Goal: Transaction & Acquisition: Download file/media

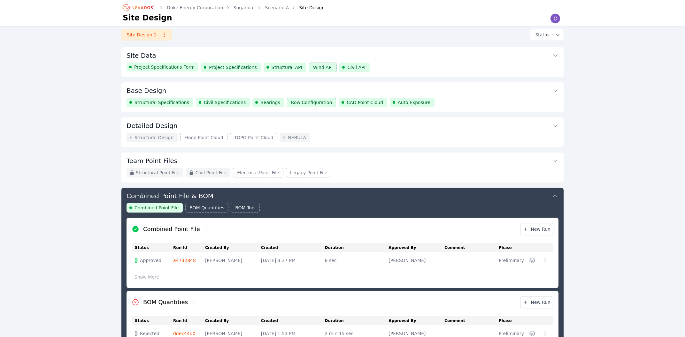
scroll to position [140, 0]
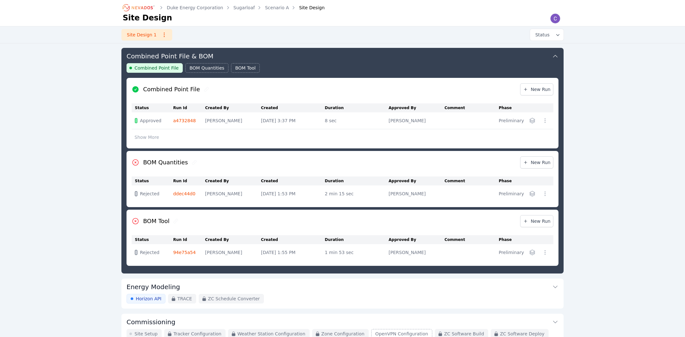
click at [330, 41] on div "Site Design 1 Status" at bounding box center [342, 35] width 460 height 17
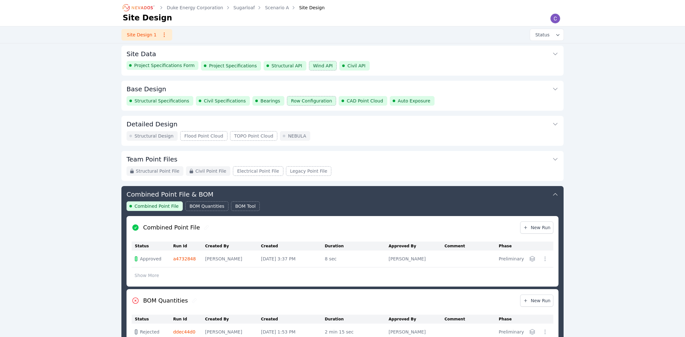
scroll to position [0, 0]
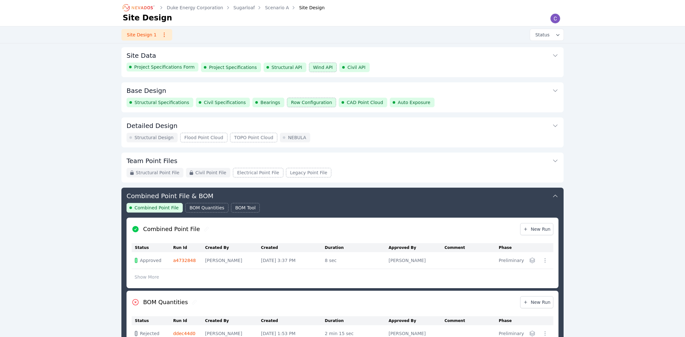
click at [456, 91] on button "Base Design" at bounding box center [342, 89] width 432 height 15
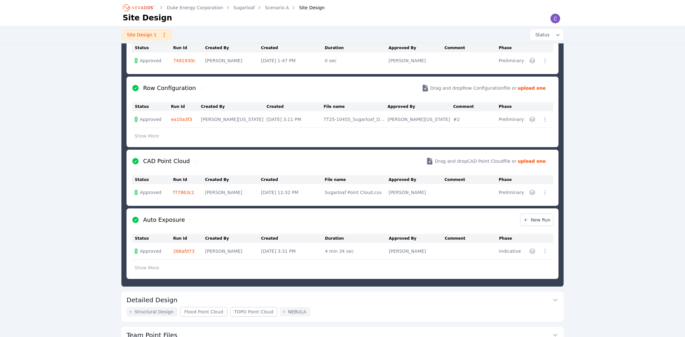
scroll to position [240, 0]
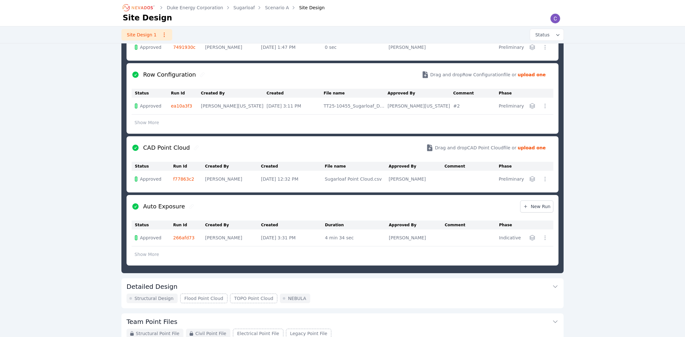
click at [531, 239] on icon "button" at bounding box center [532, 238] width 6 height 6
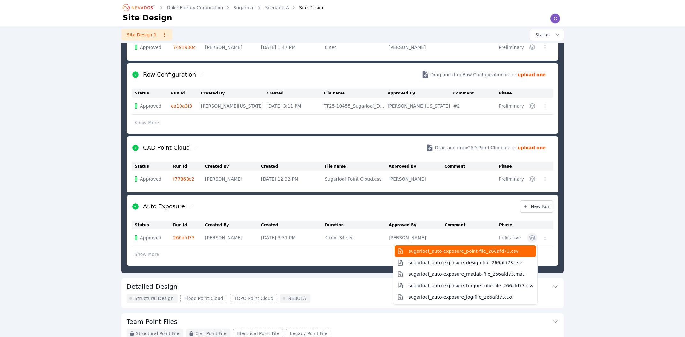
click at [521, 256] on button "sugarloaf_auto-exposure_point-file_266afd73.csv" at bounding box center [464, 251] width 141 height 11
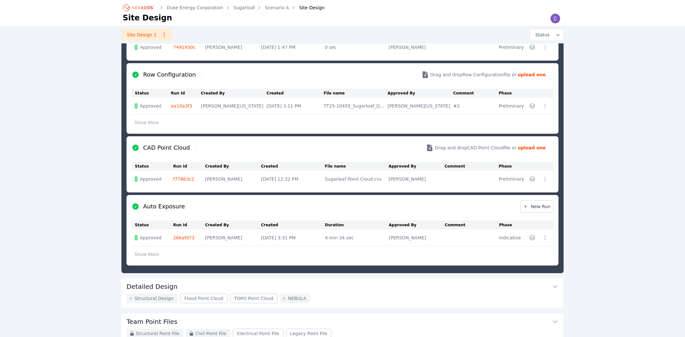
scroll to position [34, 0]
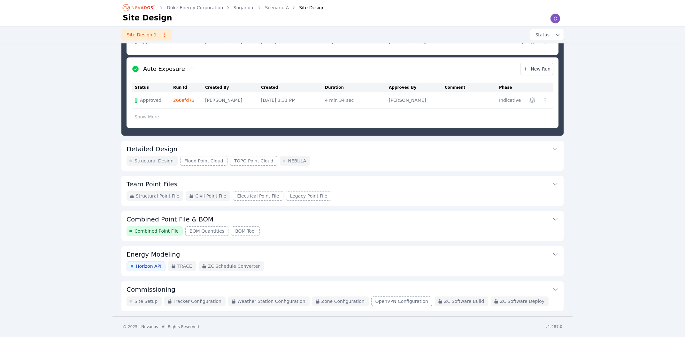
click at [309, 221] on button "Combined Point File & BOM" at bounding box center [342, 218] width 432 height 15
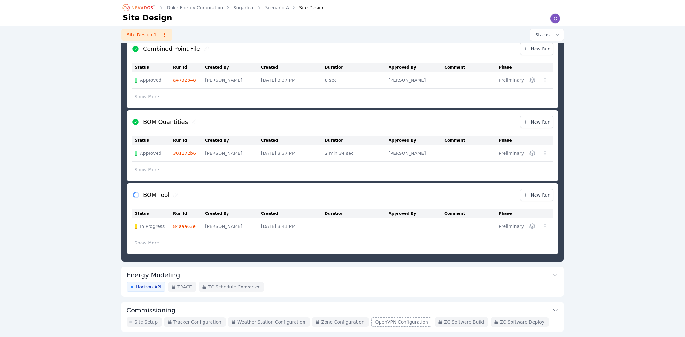
scroll to position [202, 0]
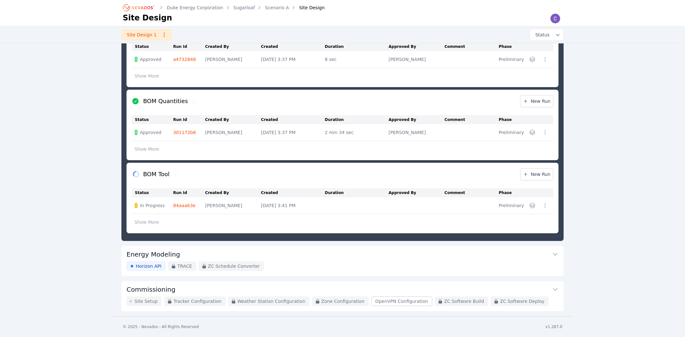
click at [148, 225] on button "Show More" at bounding box center [147, 222] width 30 height 12
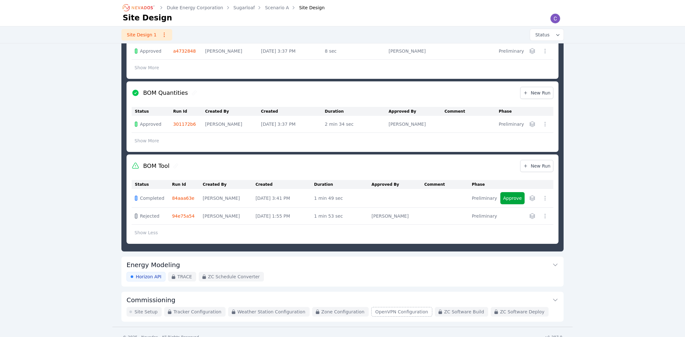
scroll to position [221, 0]
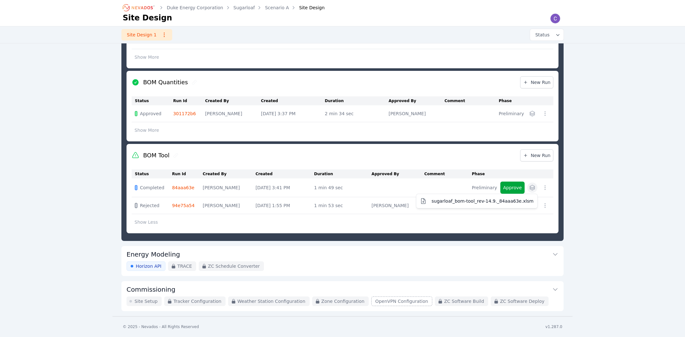
click at [529, 183] on button "button" at bounding box center [532, 188] width 10 height 10
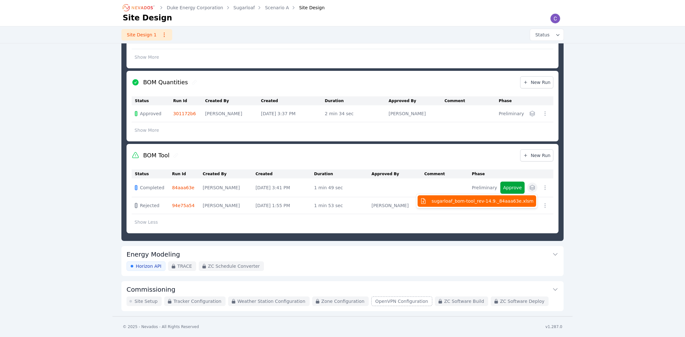
click at [512, 200] on span "sugarloaf_bom-tool_rev-14.9._84aaa63e.xlsm" at bounding box center [482, 201] width 102 height 6
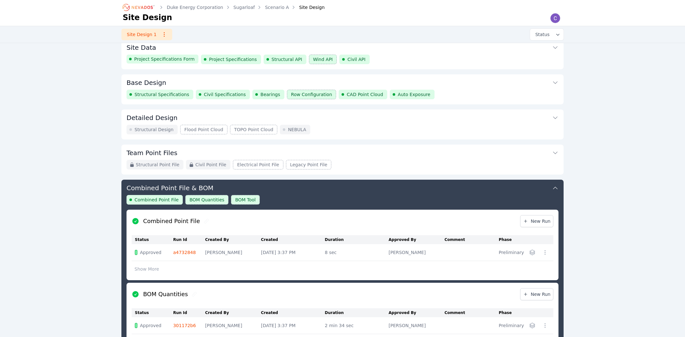
scroll to position [0, 0]
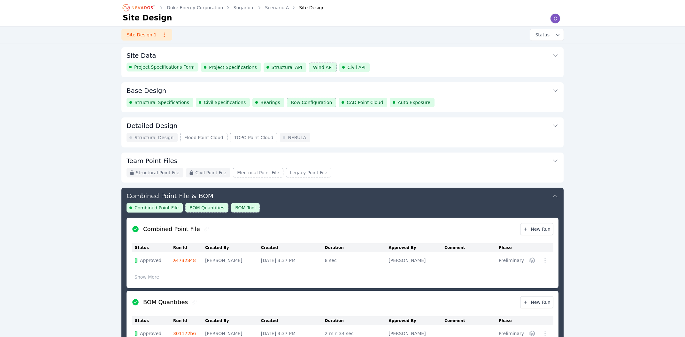
click at [161, 88] on button "Base Design" at bounding box center [342, 89] width 432 height 15
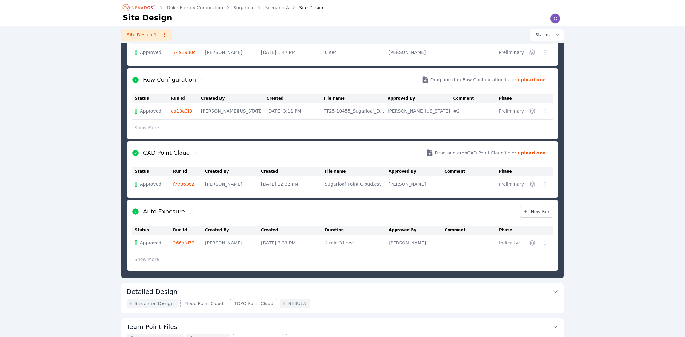
scroll to position [240, 0]
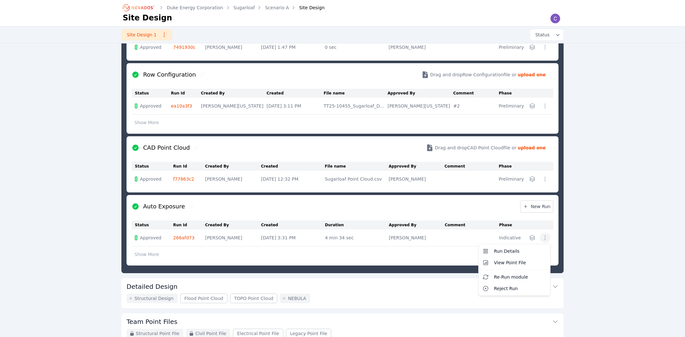
click at [542, 240] on icon "button" at bounding box center [545, 238] width 6 height 6
click at [521, 254] on button "Run Details" at bounding box center [514, 251] width 69 height 11
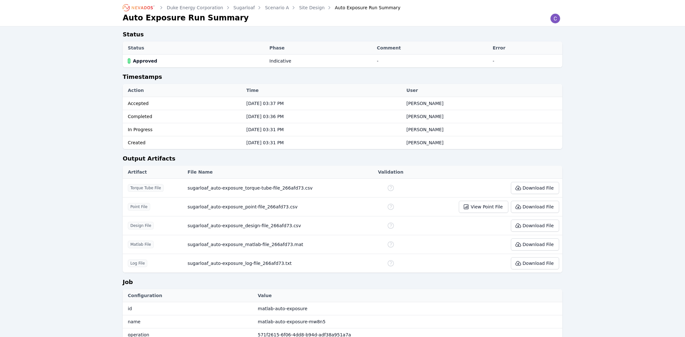
scroll to position [228, 0]
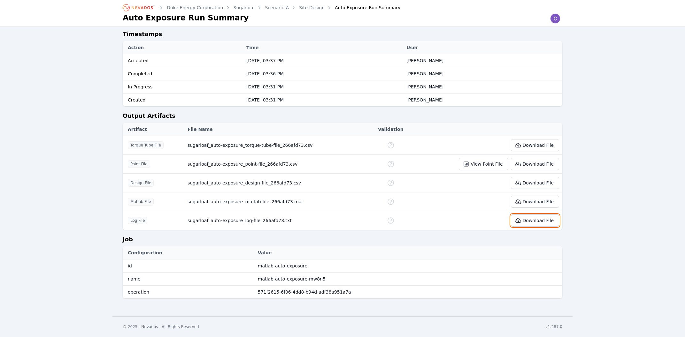
click at [539, 219] on button "Download File" at bounding box center [535, 221] width 48 height 12
click at [592, 18] on nav "Duke Energy Corporation Sugarloaf Scenario A Site Design Auto Exposure Run Summ…" at bounding box center [342, 13] width 685 height 27
click at [659, 149] on div "Duke Energy Corporation Sugarloaf Scenario A Site Design Auto Exposure Run Summ…" at bounding box center [342, 44] width 685 height 543
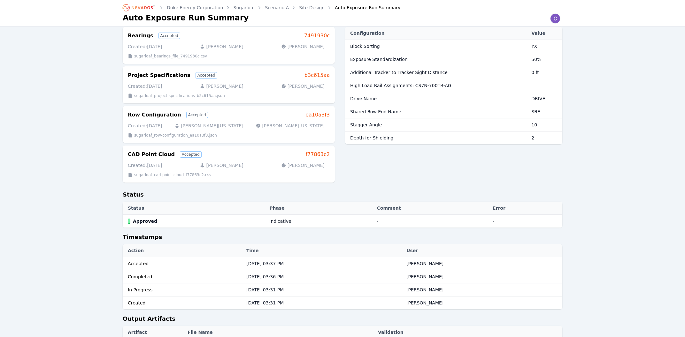
scroll to position [171, 0]
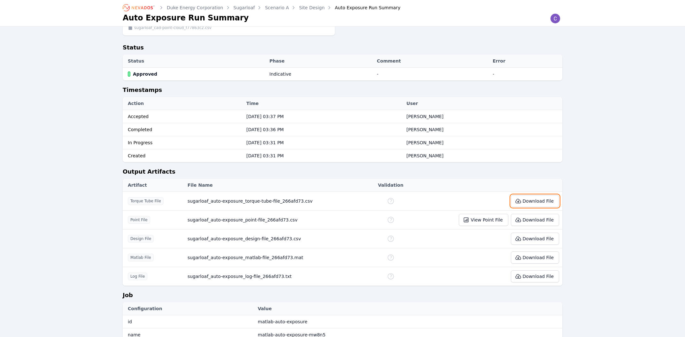
click at [531, 199] on button "Download File" at bounding box center [535, 201] width 48 height 12
